Goal: Transaction & Acquisition: Subscribe to service/newsletter

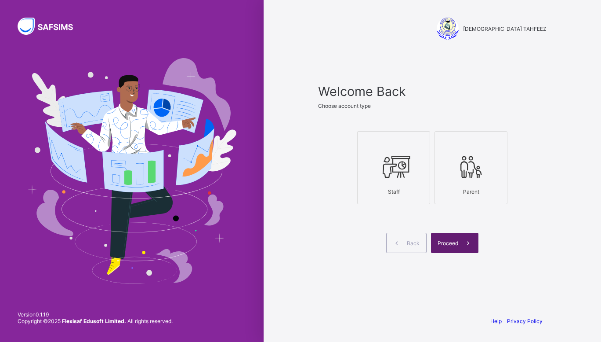
click at [466, 238] on span at bounding box center [469, 243] width 20 height 20
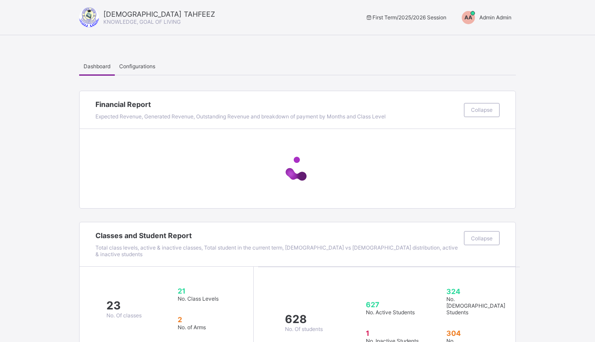
click at [498, 18] on span "Admin Admin" at bounding box center [495, 17] width 32 height 7
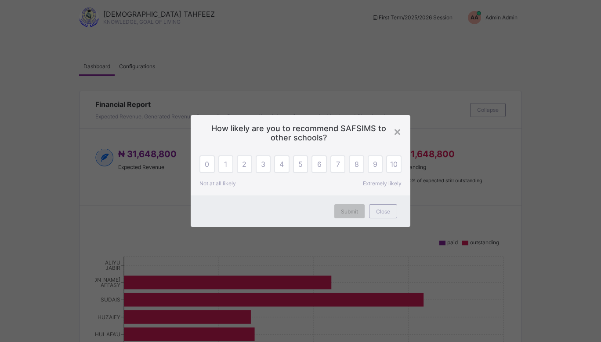
click at [477, 40] on div "× How likely are you to recommend SAFSIMS to other schools? 0 1 2 3 4 5 6 7 8 9…" at bounding box center [300, 171] width 601 height 342
click at [399, 131] on div "×" at bounding box center [397, 131] width 8 height 15
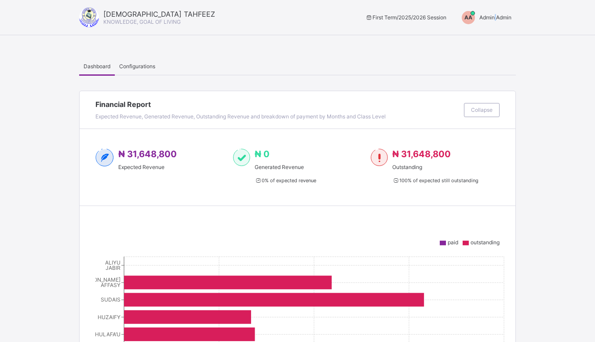
drag, startPoint x: 503, startPoint y: 22, endPoint x: 500, endPoint y: 15, distance: 8.3
click at [500, 15] on div "AA Admin Admin" at bounding box center [484, 17] width 63 height 13
click at [500, 15] on span "Admin Admin" at bounding box center [495, 17] width 32 height 7
click at [499, 20] on span "Admin Admin" at bounding box center [495, 17] width 32 height 7
click at [488, 37] on span "Switch to Admin View" at bounding box center [478, 38] width 67 height 10
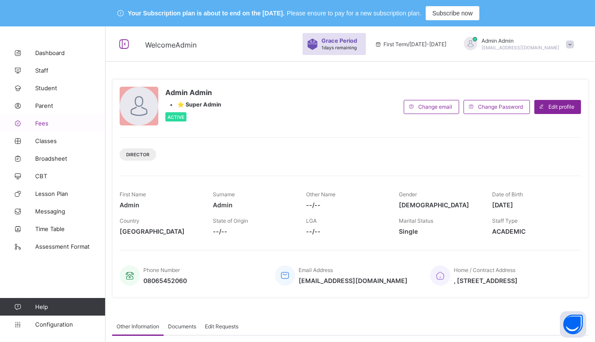
click at [57, 124] on span "Fees" at bounding box center [70, 123] width 70 height 7
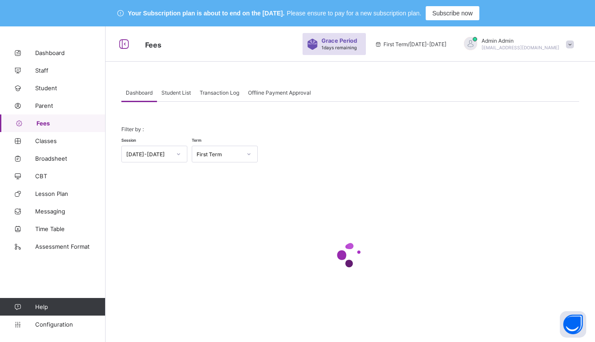
click at [191, 96] on div "Student List" at bounding box center [176, 93] width 38 height 18
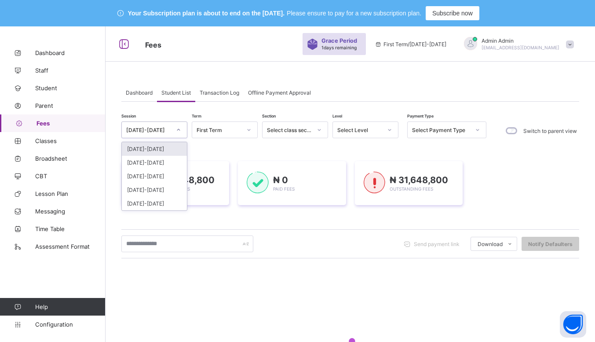
click at [176, 131] on div at bounding box center [178, 130] width 15 height 14
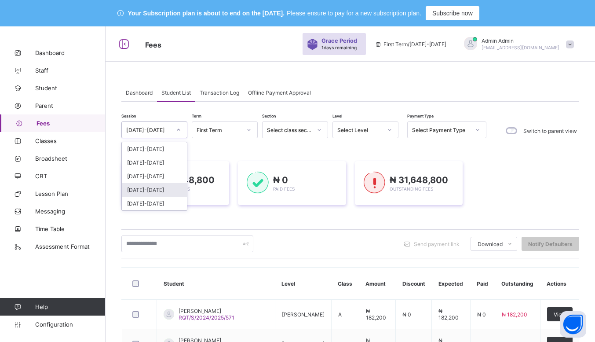
click at [156, 192] on div "2022-2023" at bounding box center [154, 190] width 65 height 14
click at [166, 136] on div "2022-2023" at bounding box center [154, 129] width 66 height 17
click at [145, 188] on div "2022-2023" at bounding box center [154, 190] width 65 height 14
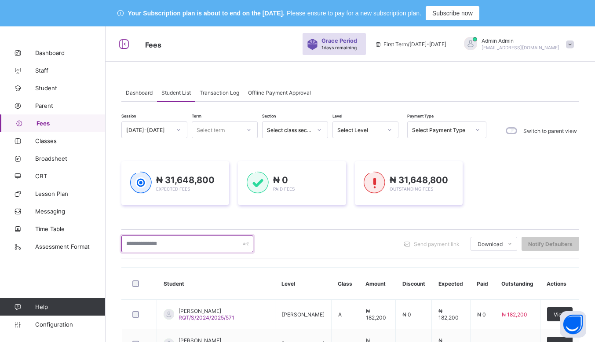
click at [159, 246] on input "text" at bounding box center [187, 243] width 132 height 17
type input "*"
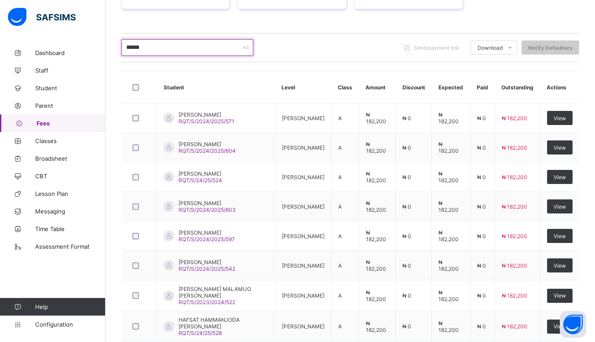
scroll to position [197, 0]
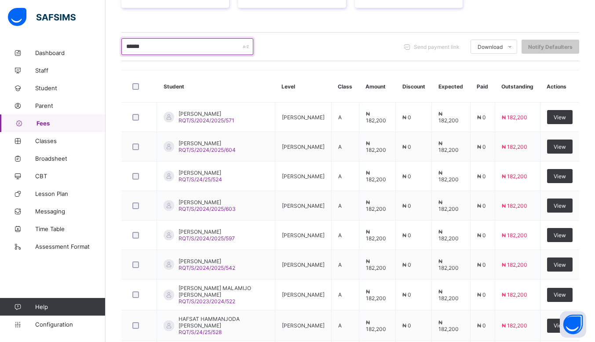
click at [166, 48] on input "*****" at bounding box center [187, 46] width 132 height 17
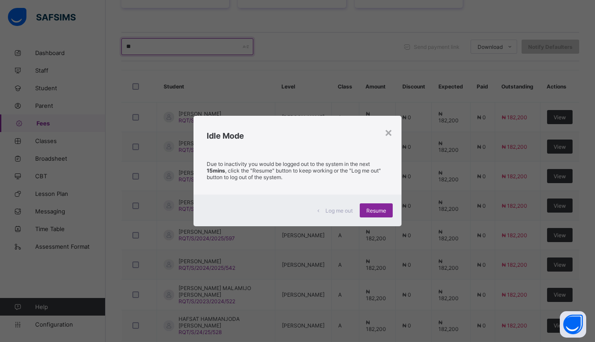
type input "**"
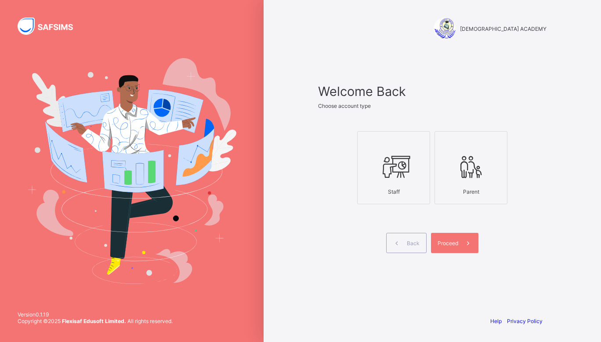
click at [522, 243] on div "Back Proceed" at bounding box center [432, 243] width 229 height 20
click at [383, 167] on icon at bounding box center [394, 166] width 31 height 26
click at [471, 243] on icon at bounding box center [468, 243] width 9 height 8
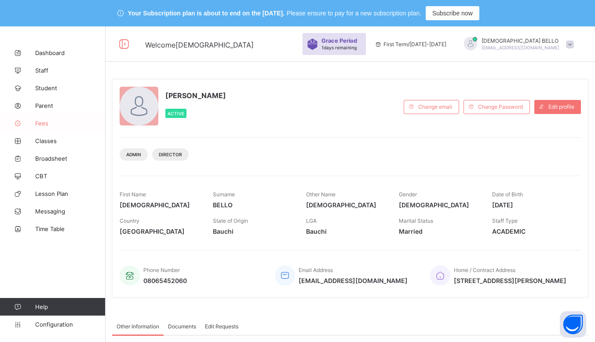
click at [60, 120] on span "Fees" at bounding box center [70, 123] width 70 height 7
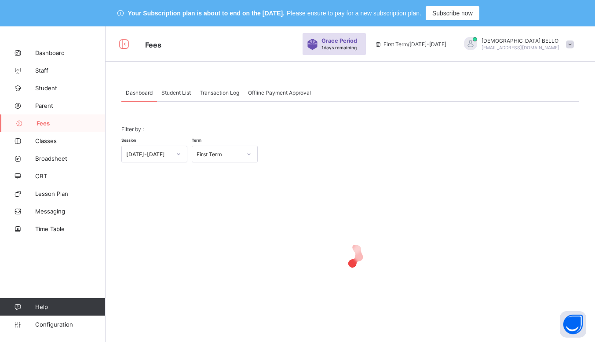
click at [186, 98] on div "Student List" at bounding box center [176, 93] width 38 height 18
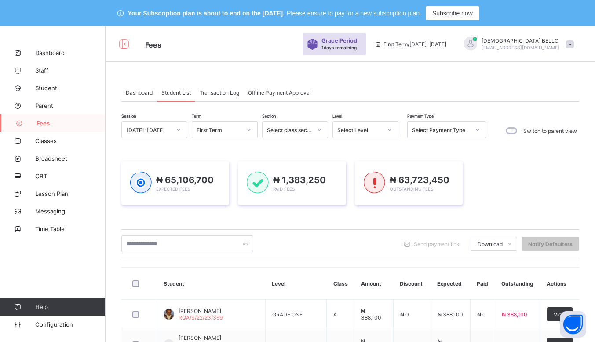
click at [186, 98] on div "Student List" at bounding box center [176, 93] width 38 height 18
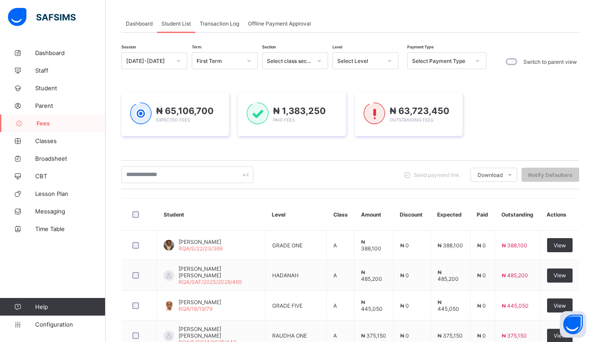
scroll to position [136, 0]
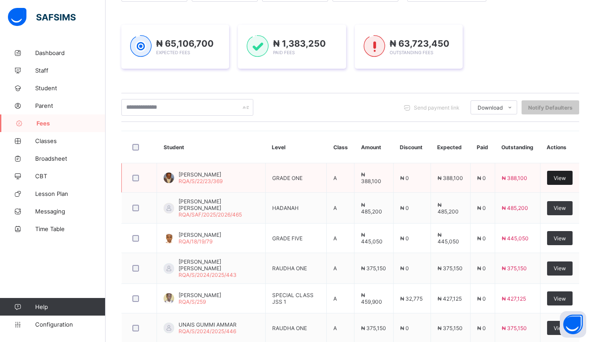
click at [563, 176] on span "View" at bounding box center [560, 178] width 12 height 7
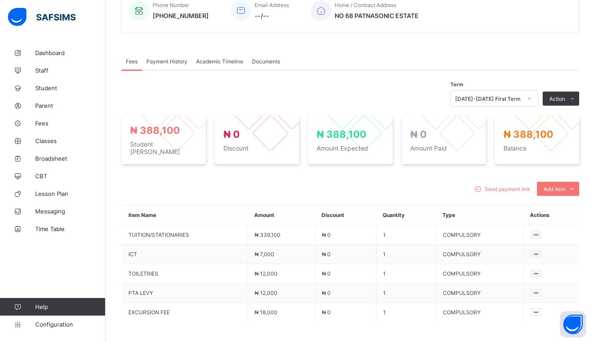
scroll to position [251, 0]
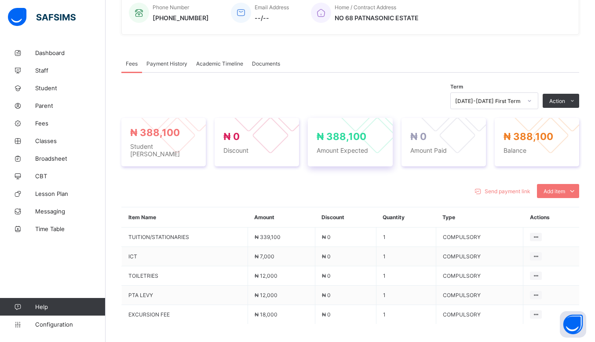
click at [342, 161] on div "₦ 388,100 Amount Expected" at bounding box center [350, 142] width 84 height 48
click at [203, 159] on div "₦ 388,100 Student Bill" at bounding box center [163, 142] width 84 height 48
click at [168, 160] on div "₦ 388,100 Student Bill" at bounding box center [163, 142] width 84 height 48
drag, startPoint x: 556, startPoint y: 170, endPoint x: 383, endPoint y: 68, distance: 200.5
click at [383, 68] on div "Fees Payment History Academic Timeline Documents" at bounding box center [350, 64] width 458 height 18
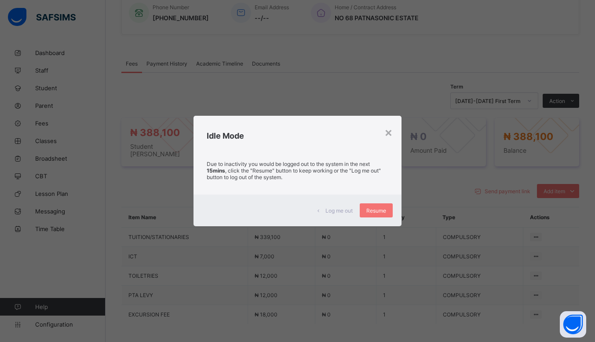
scroll to position [319, 0]
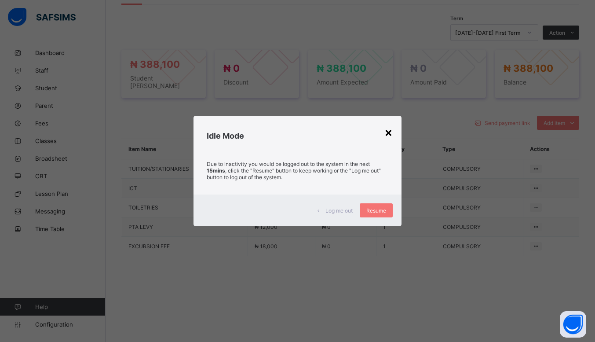
click at [389, 132] on div "×" at bounding box center [388, 131] width 8 height 15
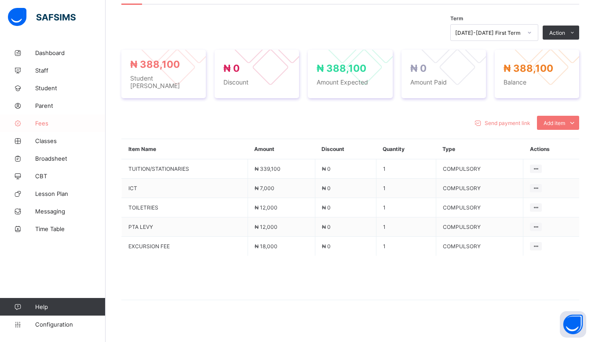
click at [51, 123] on span "Fees" at bounding box center [70, 123] width 70 height 7
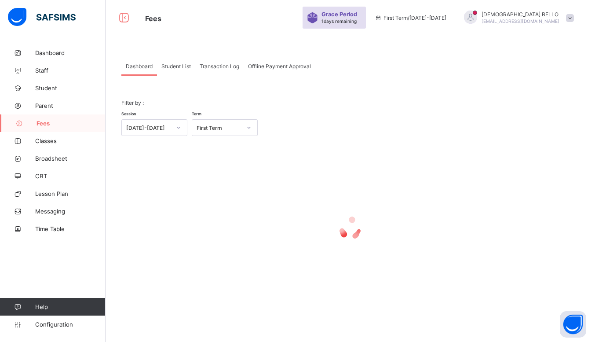
scroll to position [26, 0]
click at [180, 64] on span "Student List" at bounding box center [175, 66] width 29 height 7
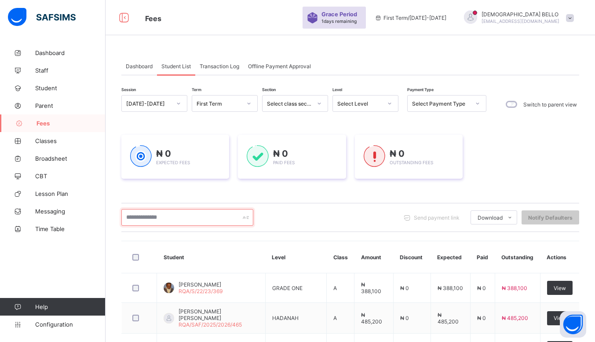
click at [165, 216] on input "text" at bounding box center [187, 217] width 132 height 17
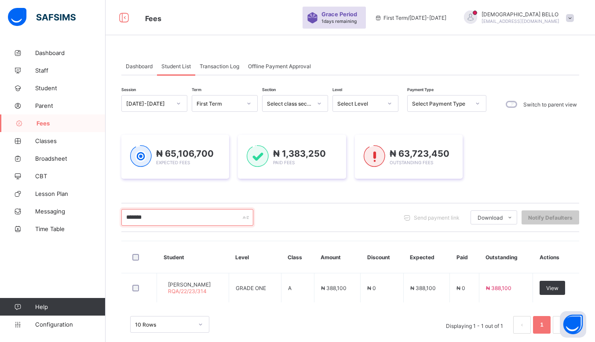
scroll to position [40, 0]
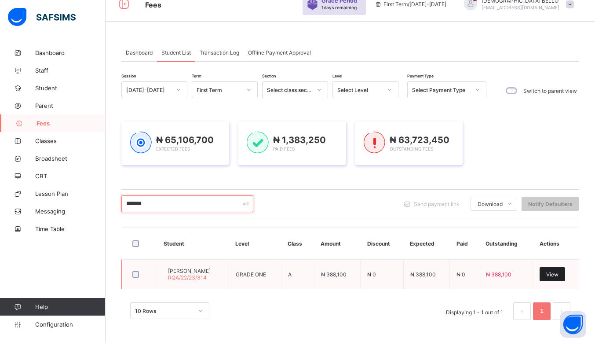
type input "*******"
click at [553, 272] on div "View" at bounding box center [552, 274] width 26 height 14
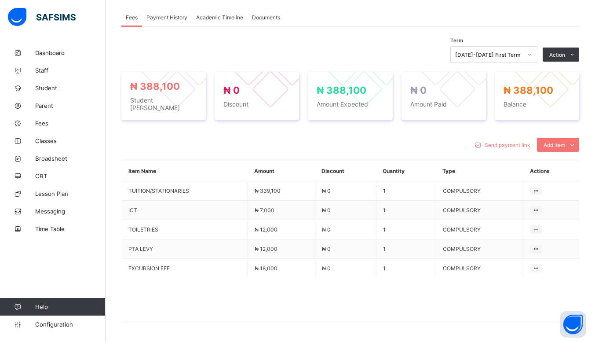
scroll to position [315, 0]
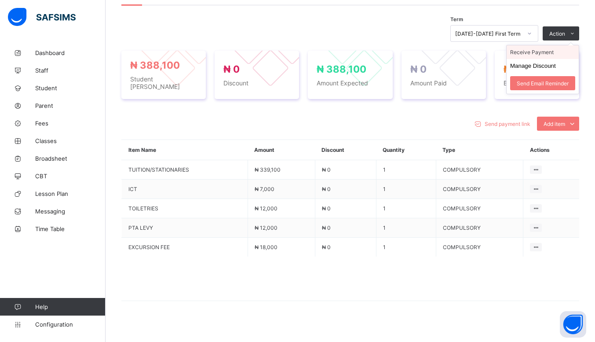
click at [543, 55] on li "Receive Payment" at bounding box center [542, 52] width 72 height 14
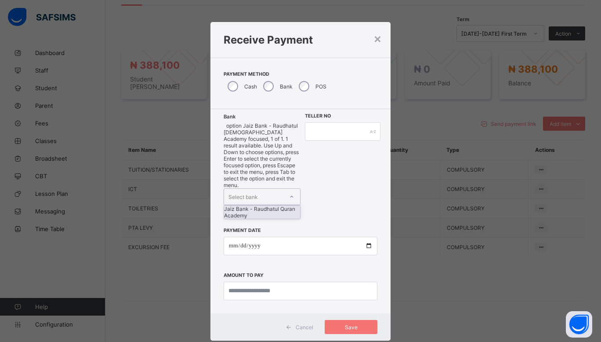
click at [277, 189] on div "Select bank" at bounding box center [253, 197] width 59 height 16
click at [264, 205] on div "Jaiz Bank - Raudhatul Quran Academy" at bounding box center [262, 211] width 76 height 13
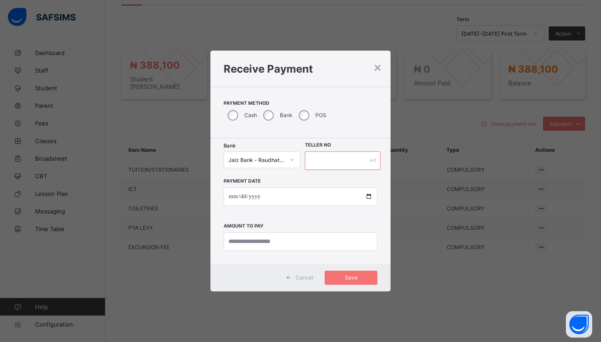
click at [322, 164] on input "text" at bounding box center [343, 160] width 76 height 18
type input "*********"
click at [287, 198] on input "date" at bounding box center [301, 196] width 154 height 18
click at [365, 194] on input "date" at bounding box center [301, 196] width 154 height 18
type input "**********"
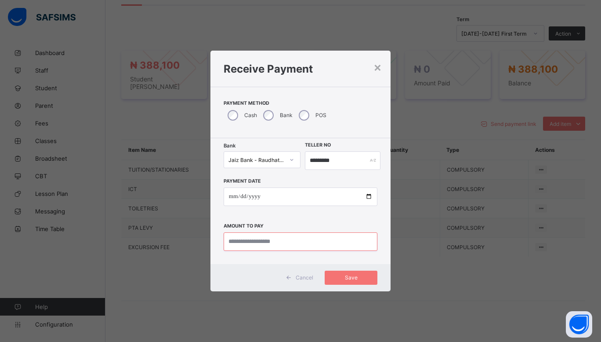
click at [270, 248] on input "currency" at bounding box center [301, 241] width 154 height 18
type input "*********"
click at [356, 280] on span "Save" at bounding box center [352, 277] width 40 height 7
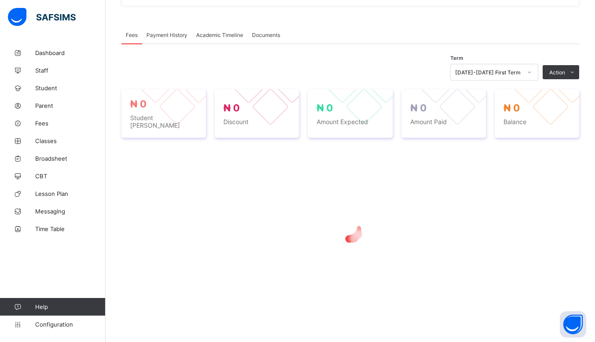
click at [358, 276] on div at bounding box center [350, 229] width 458 height 167
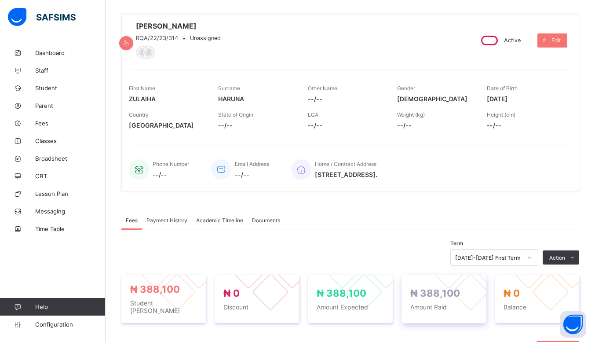
scroll to position [92, 0]
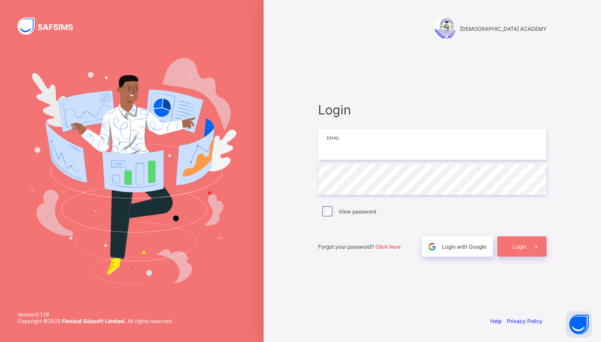
type input "**********"
click at [534, 248] on icon at bounding box center [536, 246] width 9 height 8
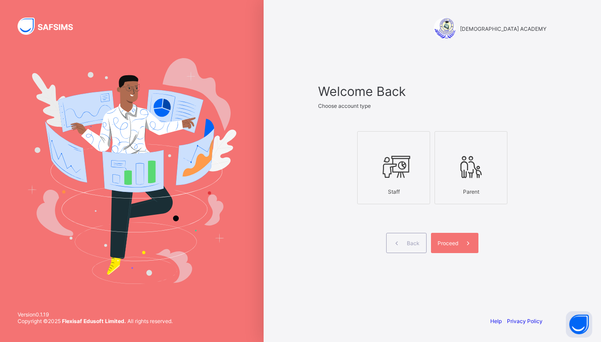
click at [384, 184] on div "Staff" at bounding box center [393, 191] width 63 height 15
click at [463, 237] on span at bounding box center [469, 243] width 20 height 20
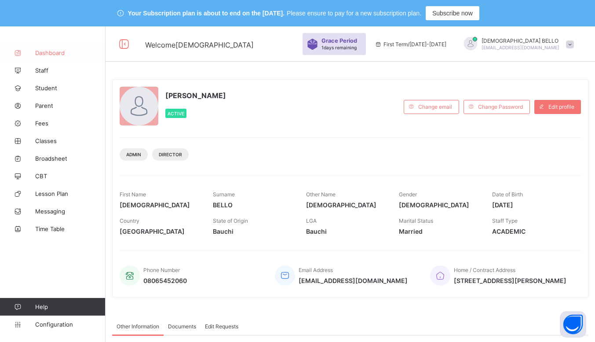
click at [42, 57] on link "Dashboard" at bounding box center [53, 53] width 106 height 18
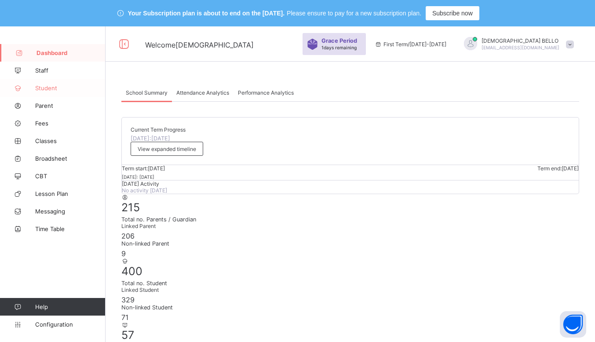
click at [46, 86] on span "Student" at bounding box center [70, 87] width 70 height 7
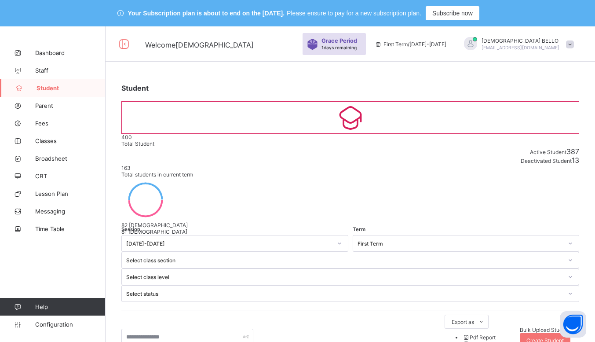
click at [334, 164] on div "163 Total students in current term" at bounding box center [350, 170] width 458 height 13
click at [455, 16] on span "Subscribe now" at bounding box center [452, 13] width 40 height 7
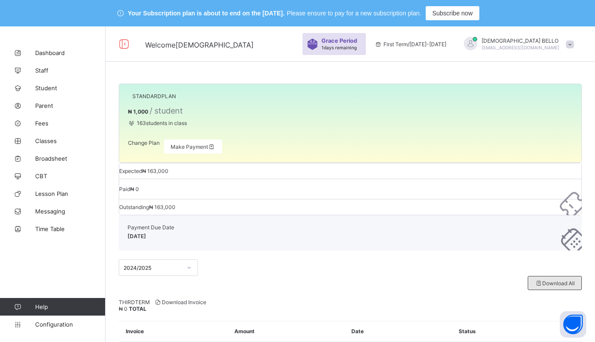
click at [569, 280] on span "Download All" at bounding box center [555, 283] width 40 height 7
click at [193, 299] on span "Download Invoice" at bounding box center [180, 302] width 52 height 7
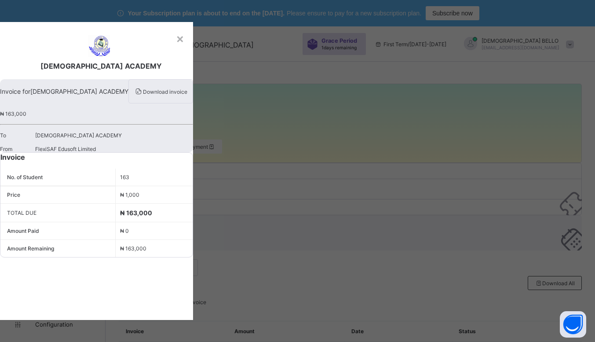
scroll to position [17, 0]
click at [193, 93] on div "Download invoice" at bounding box center [160, 91] width 65 height 24
click at [187, 95] on span "Download invoice" at bounding box center [165, 91] width 44 height 7
click at [184, 31] on div "×" at bounding box center [180, 38] width 8 height 15
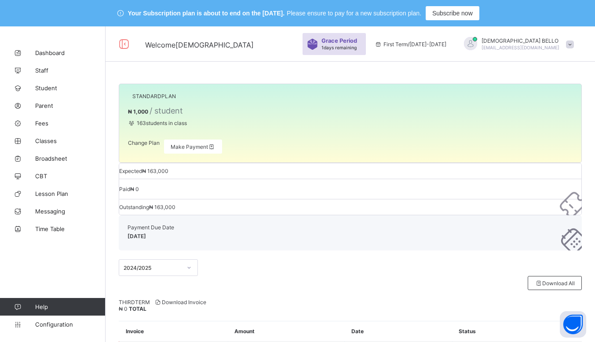
click at [140, 299] on span "THIRD TERM" at bounding box center [134, 302] width 31 height 7
click at [213, 150] on span "Make Payment" at bounding box center [193, 146] width 45 height 7
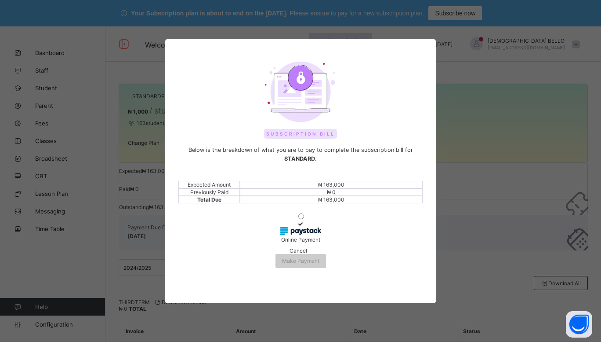
click at [297, 227] on icon at bounding box center [300, 223] width 7 height 7
click at [318, 268] on div "Make Payment" at bounding box center [301, 261] width 51 height 14
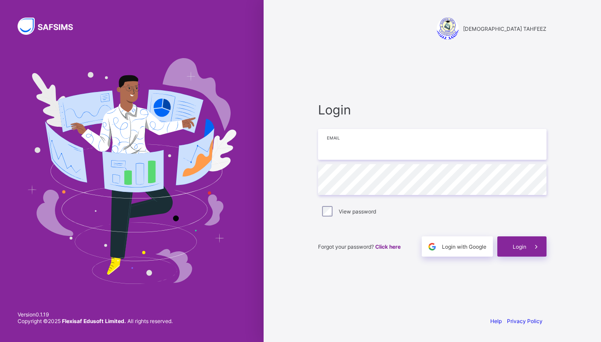
type input "**********"
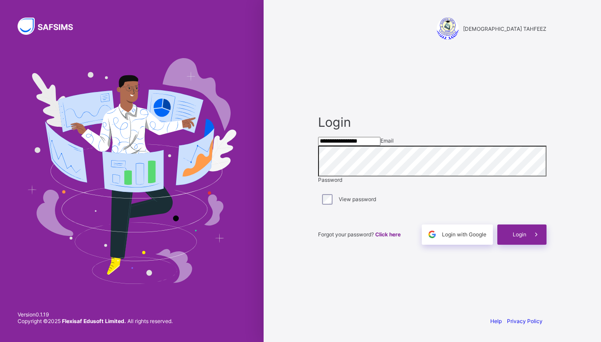
click at [539, 238] on icon at bounding box center [536, 234] width 9 height 8
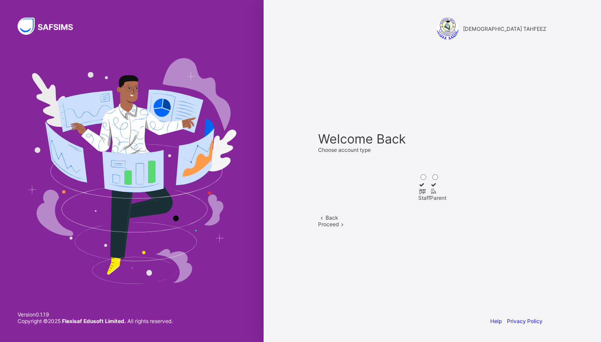
click at [419, 181] on div at bounding box center [425, 184] width 12 height 7
click at [457, 227] on div "Proceed" at bounding box center [432, 224] width 229 height 7
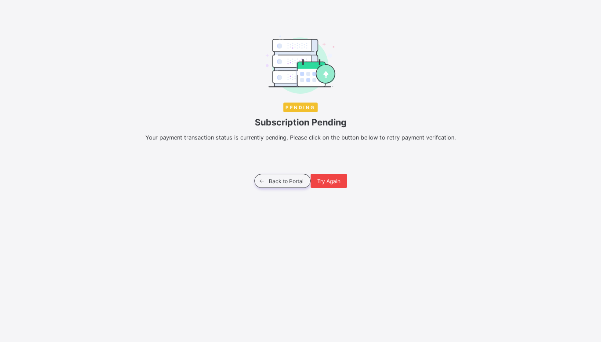
click at [335, 178] on span "Try Again" at bounding box center [328, 181] width 23 height 7
click at [326, 183] on span "Try Again" at bounding box center [328, 181] width 23 height 7
